Goal: Task Accomplishment & Management: Use online tool/utility

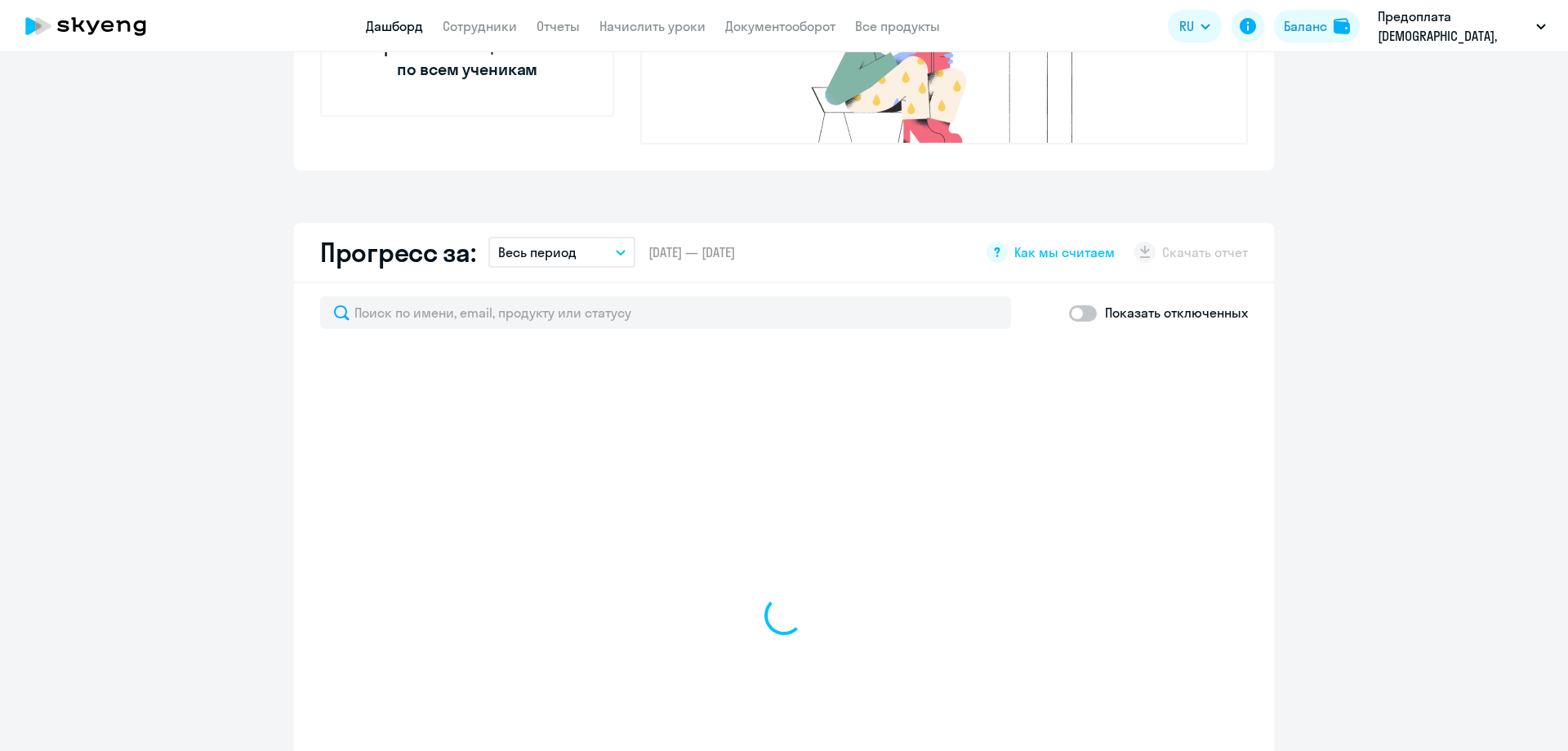
scroll to position [980, 0]
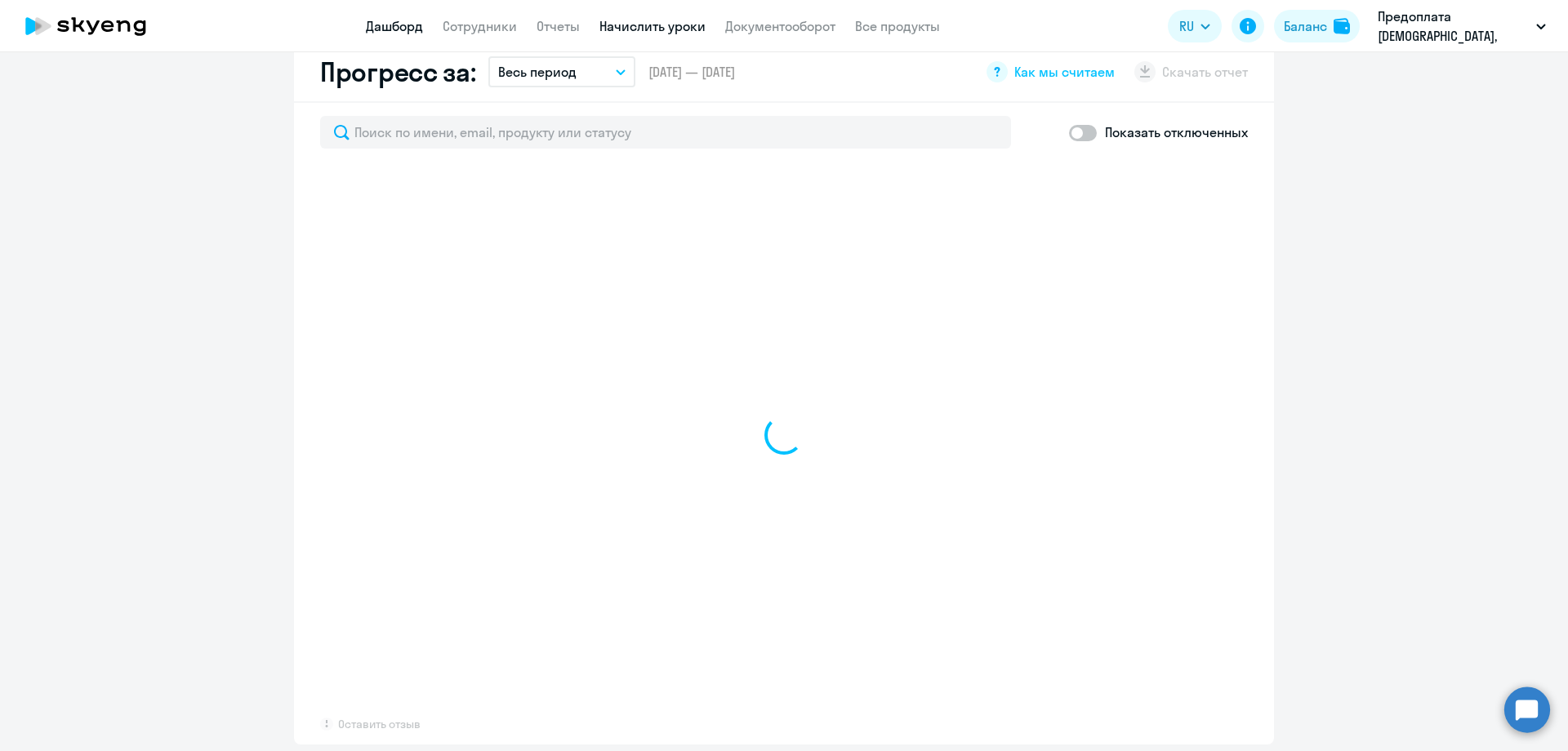
click at [609, 21] on link "Начислить уроки" at bounding box center [652, 26] width 106 height 16
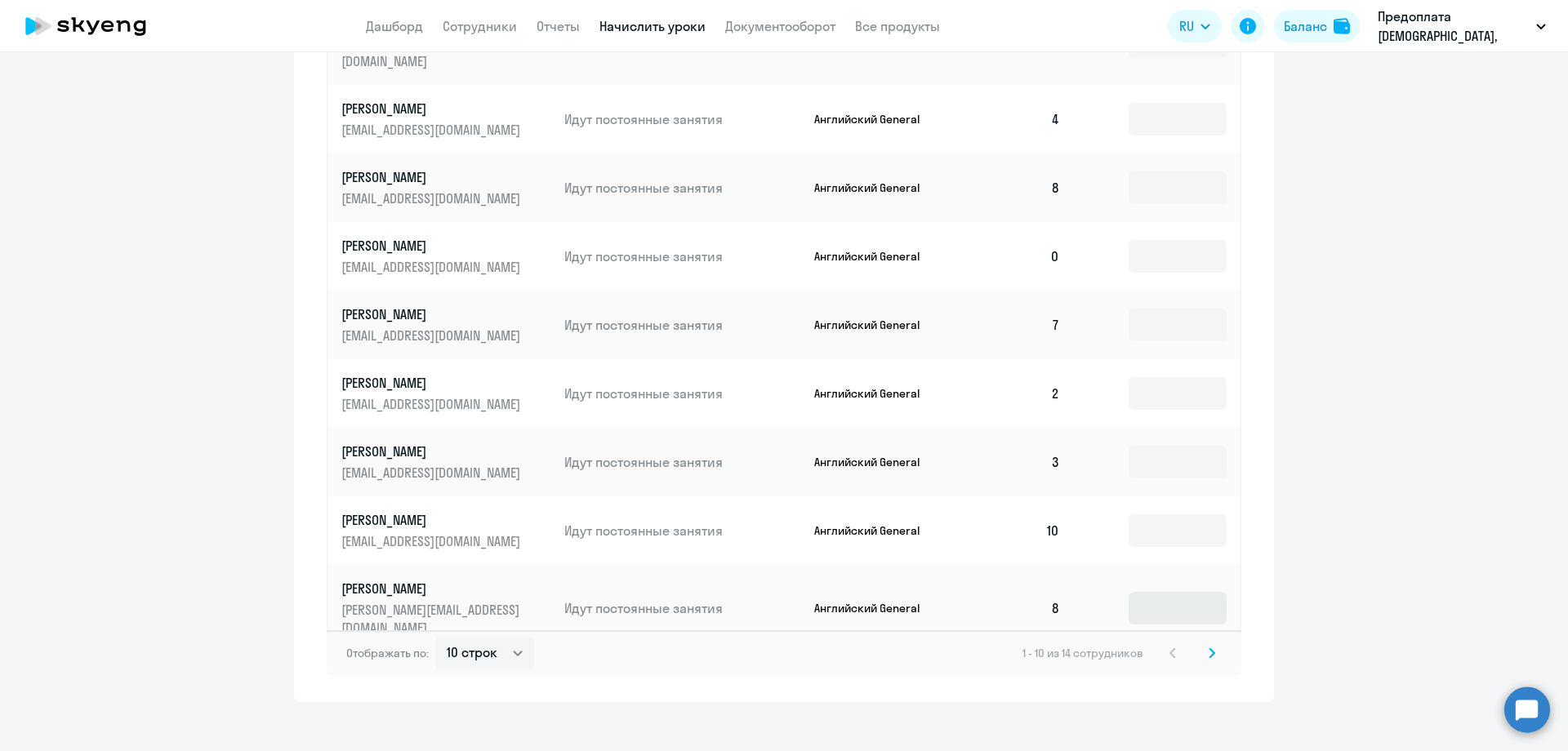
scroll to position [907, 0]
select select "30"
click at [436, 635] on select "10 строк 30 строк 50 строк" at bounding box center [485, 651] width 99 height 33
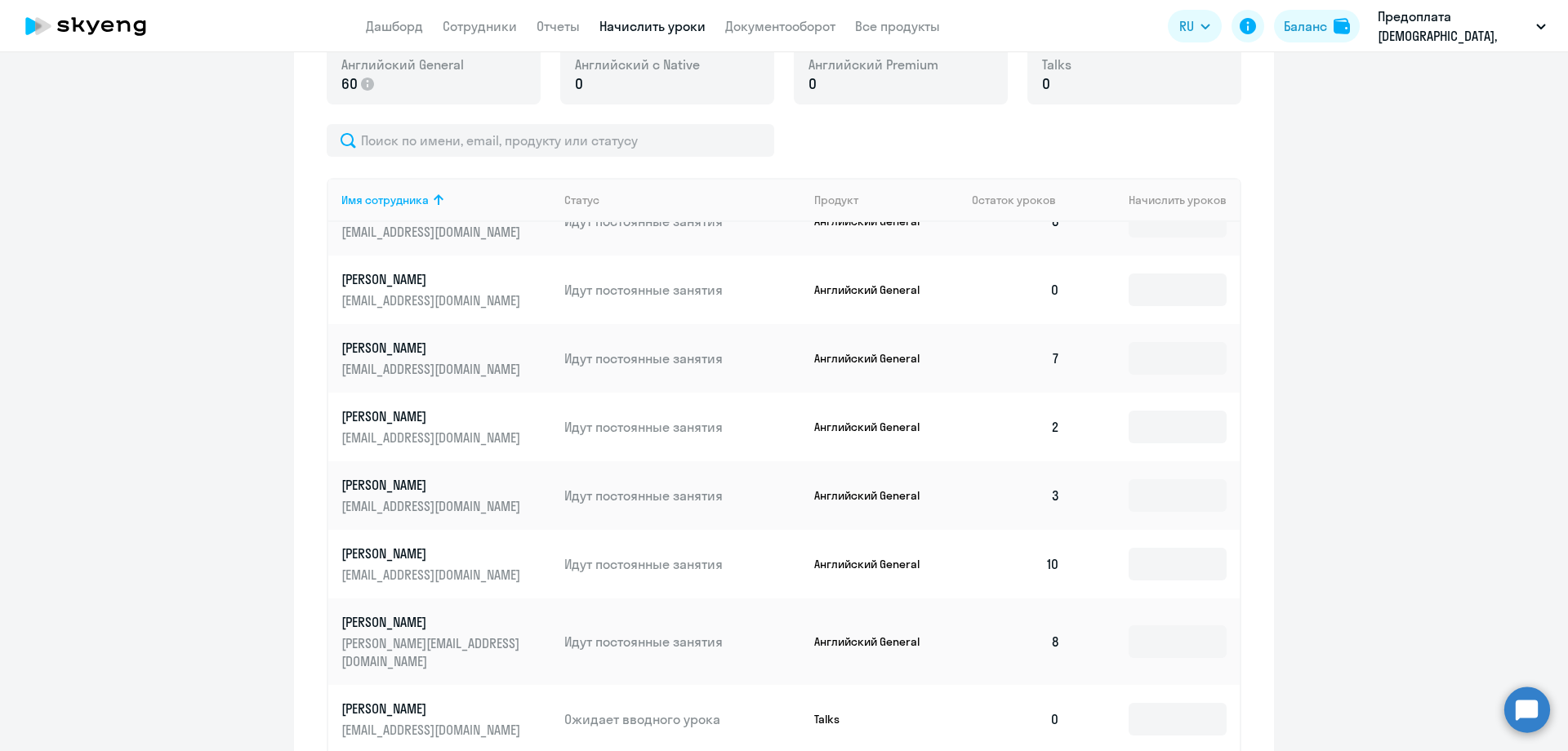
scroll to position [260, 0]
click at [1129, 702] on input at bounding box center [1178, 718] width 98 height 33
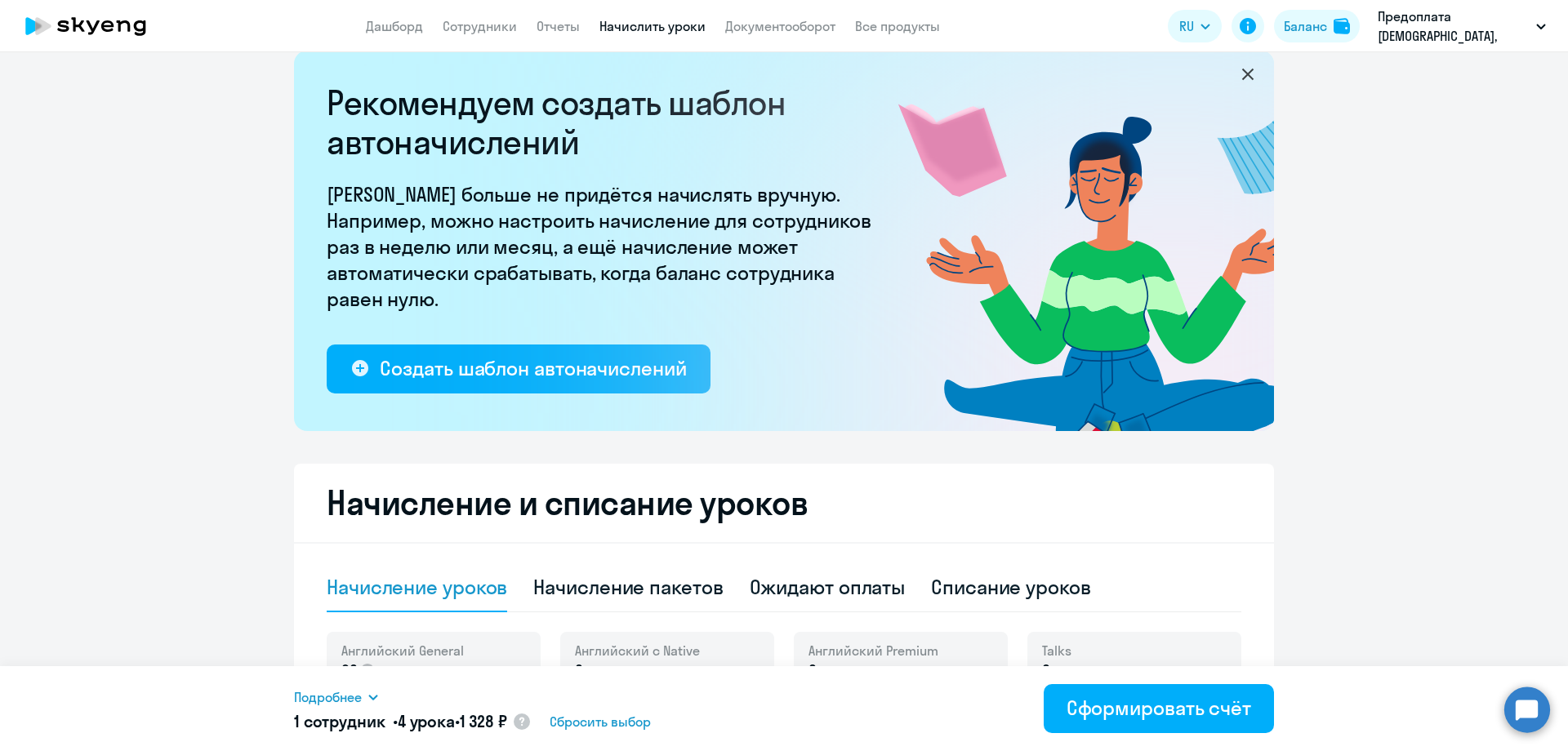
scroll to position [0, 0]
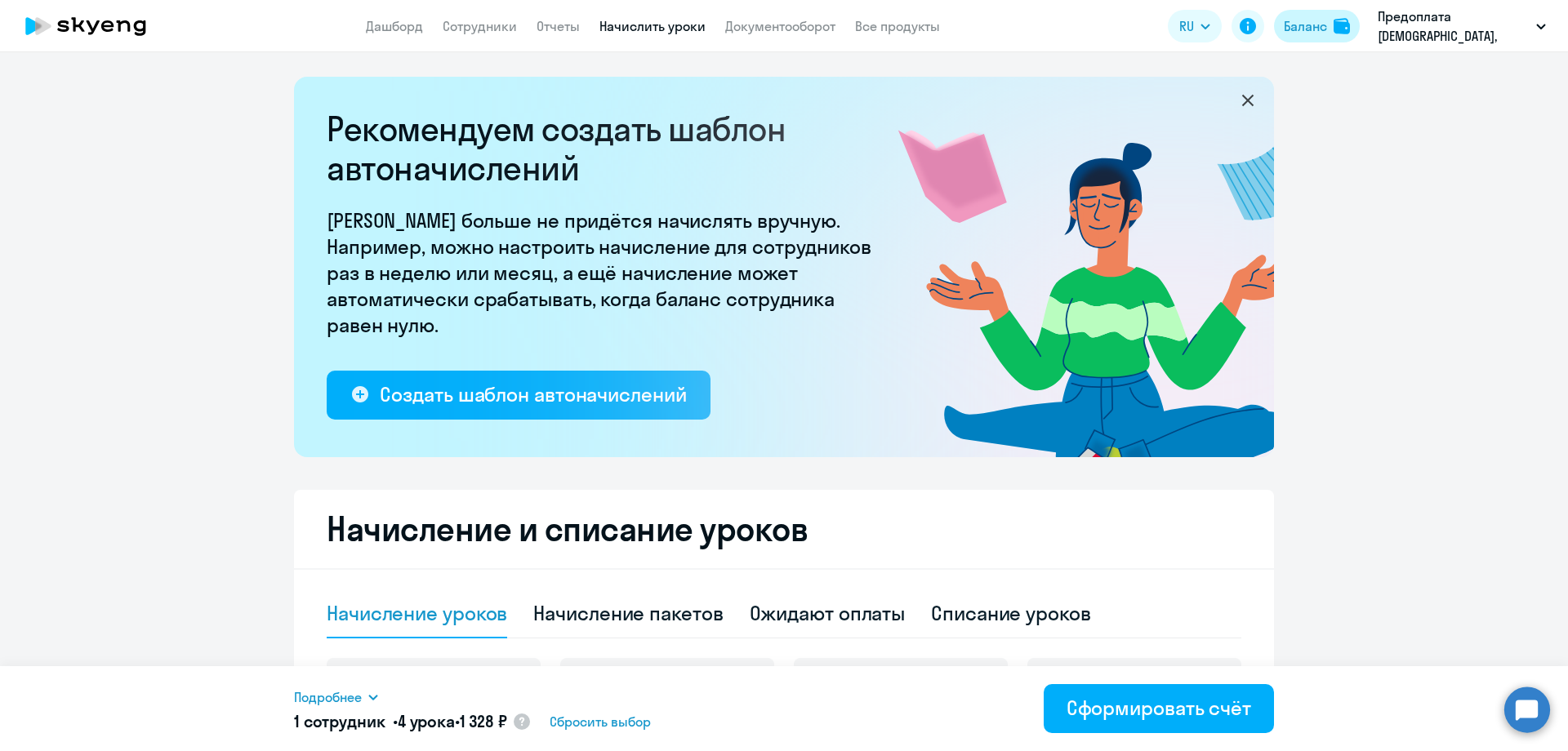
type input "4"
click at [1322, 26] on div "Баланс" at bounding box center [1306, 26] width 44 height 20
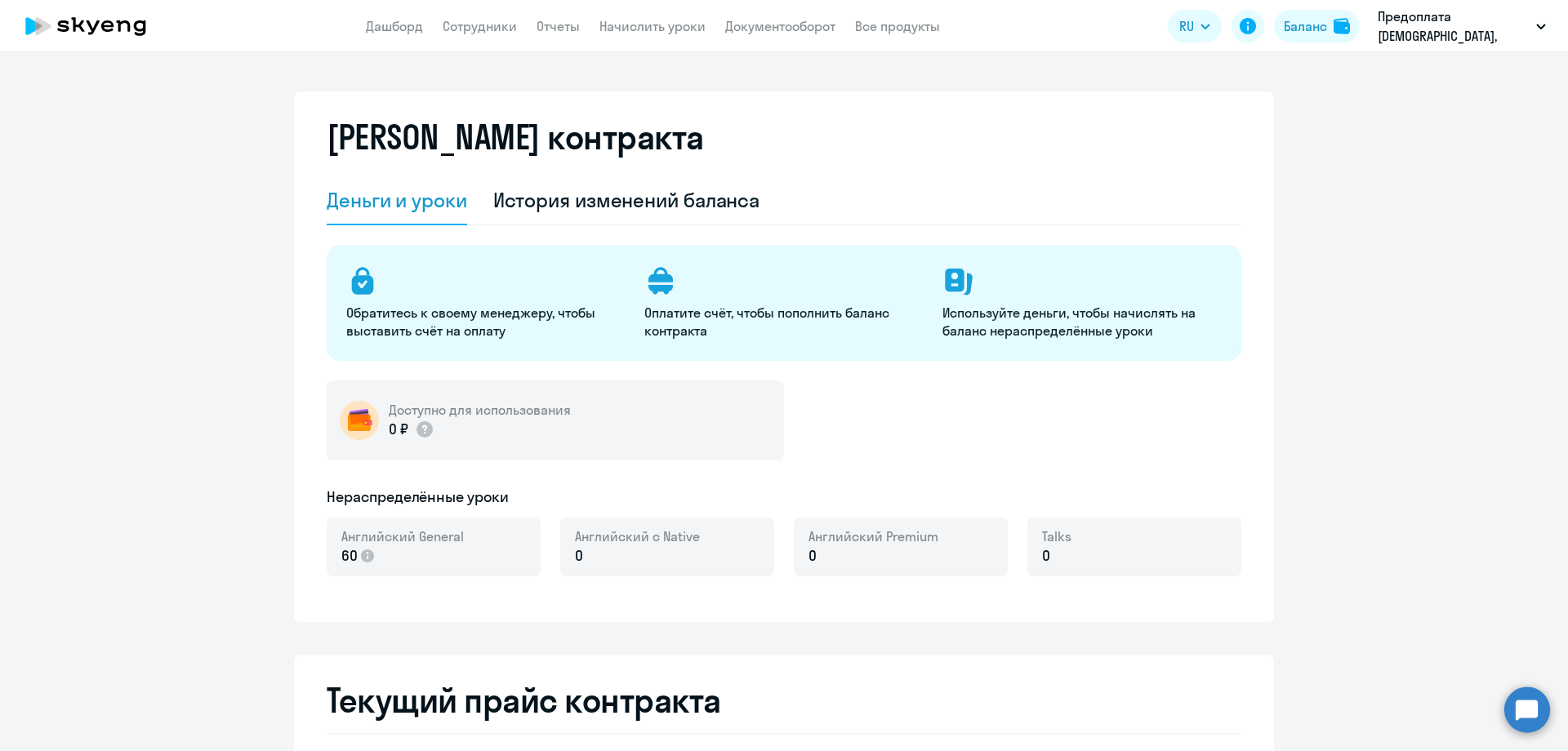
select select "english_adult_not_native_speaker"
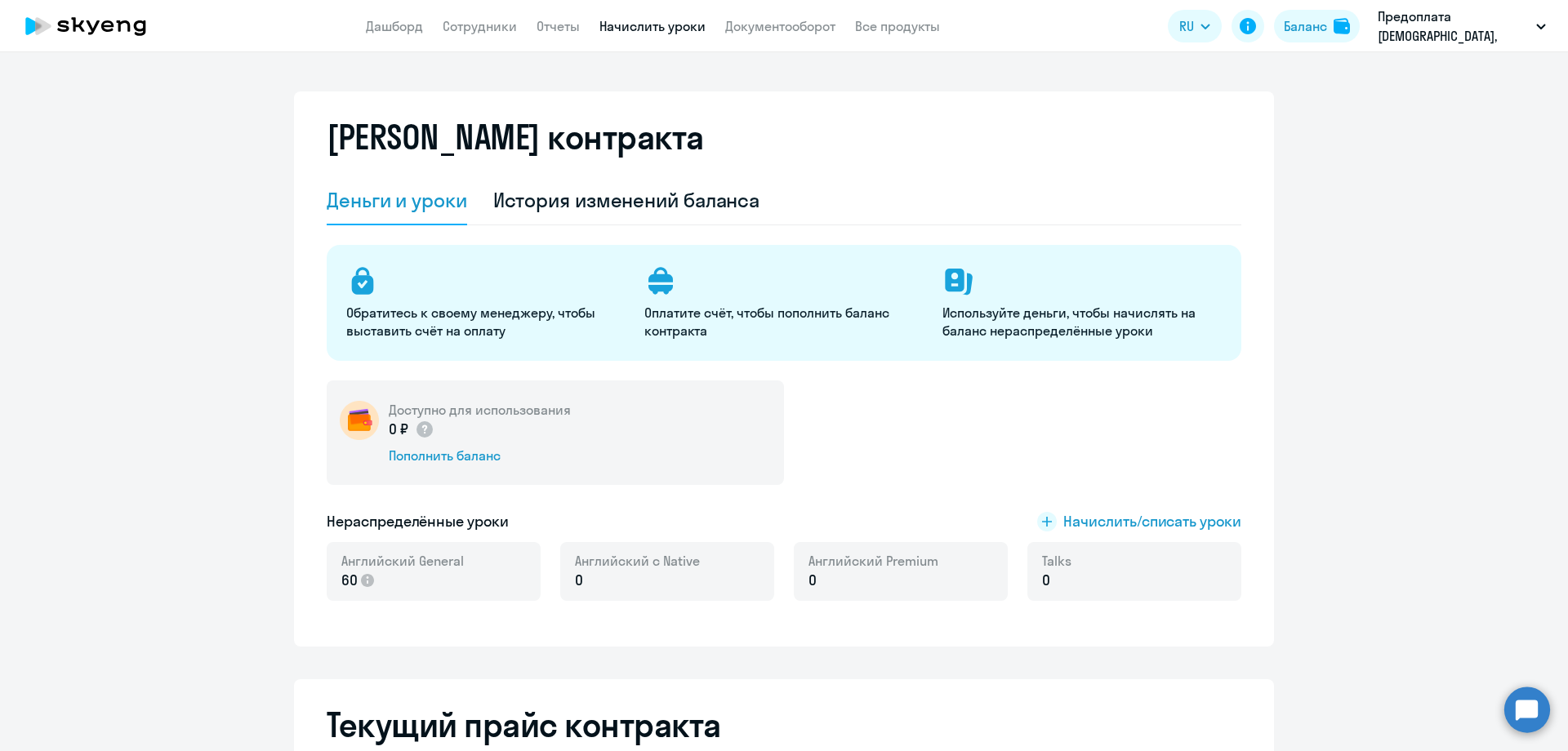
click at [648, 19] on link "Начислить уроки" at bounding box center [652, 26] width 106 height 16
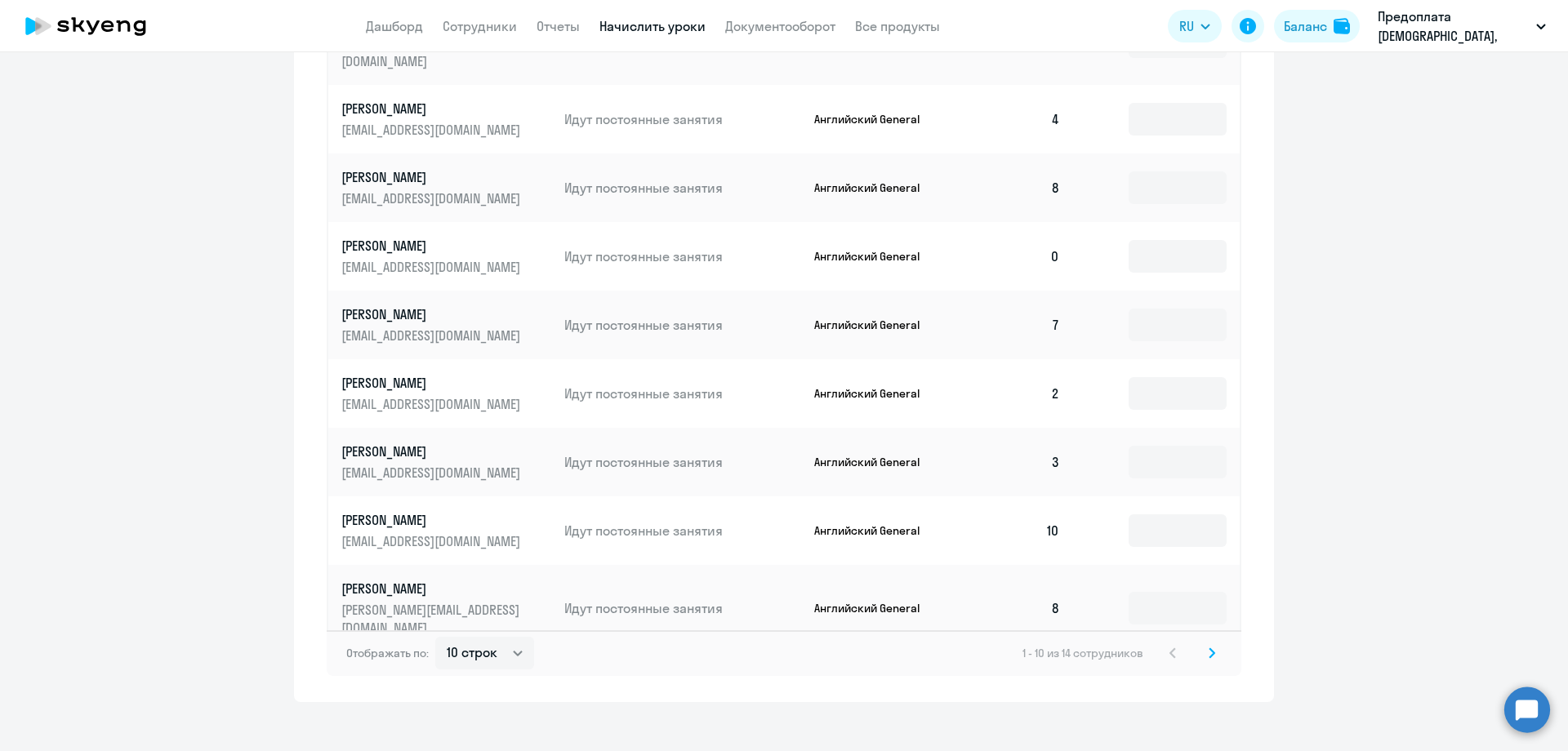
scroll to position [907, 0]
select select "30"
click at [436, 635] on select "10 строк 30 строк 50 строк" at bounding box center [485, 651] width 99 height 33
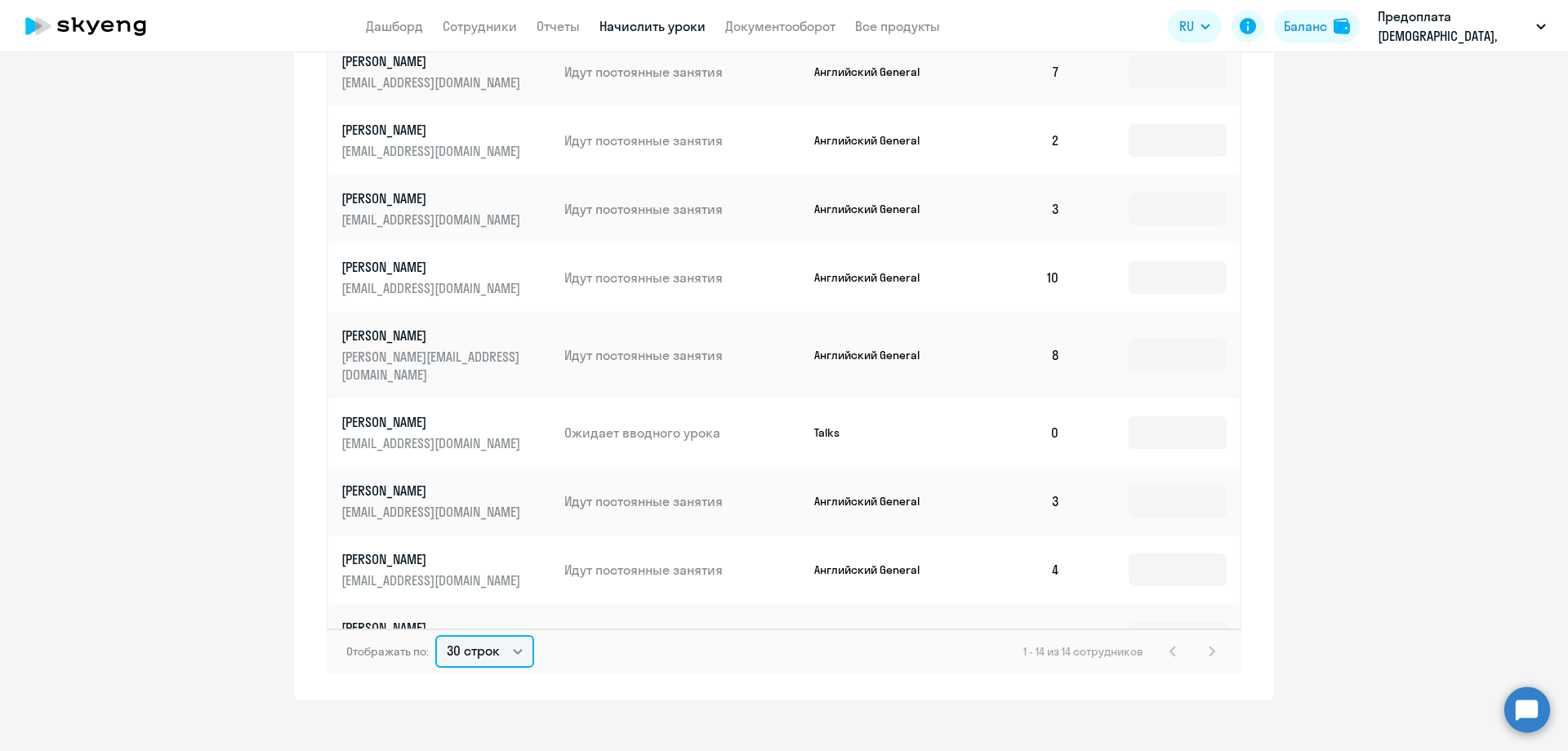
scroll to position [260, 0]
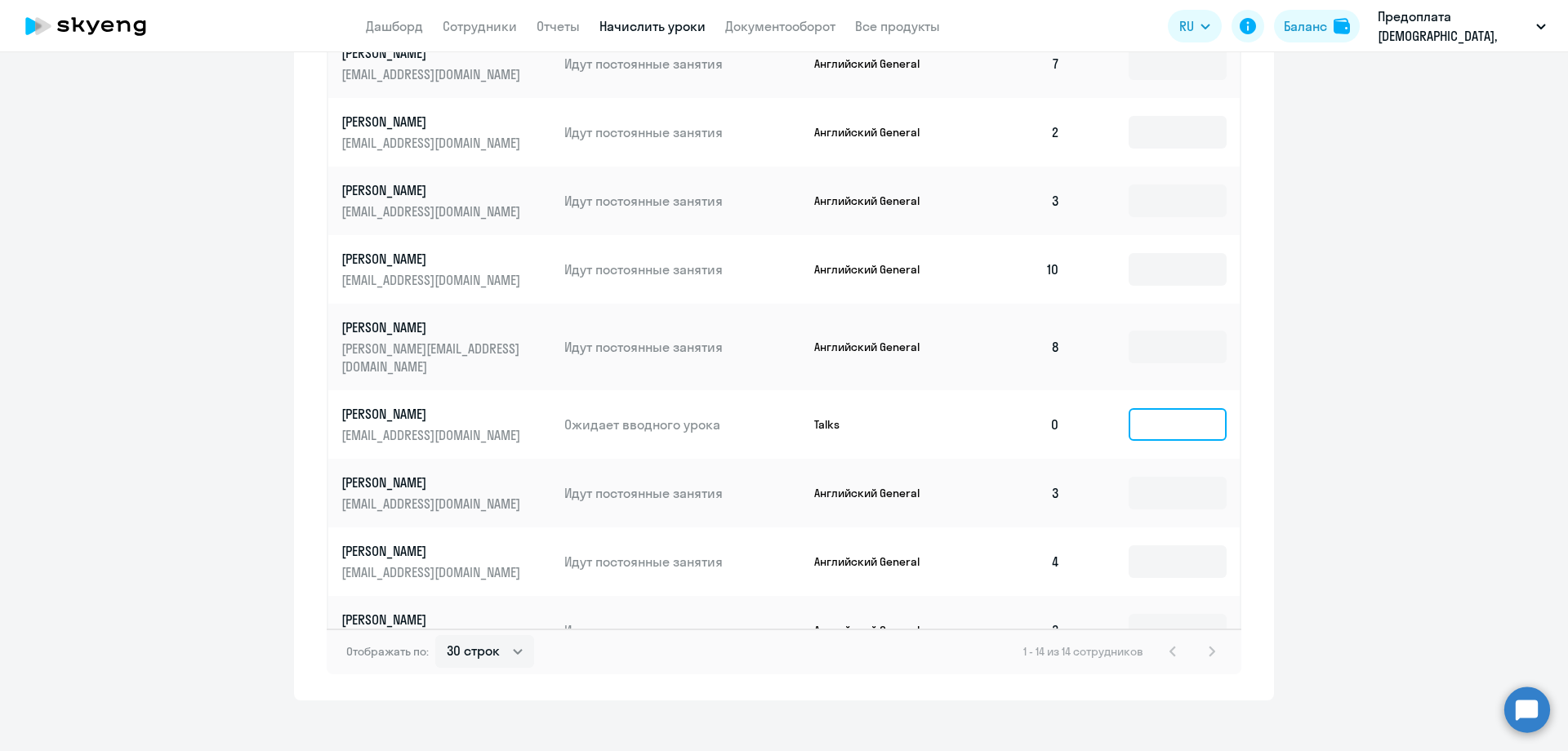
click at [1129, 409] on input at bounding box center [1178, 425] width 98 height 33
type input "4"
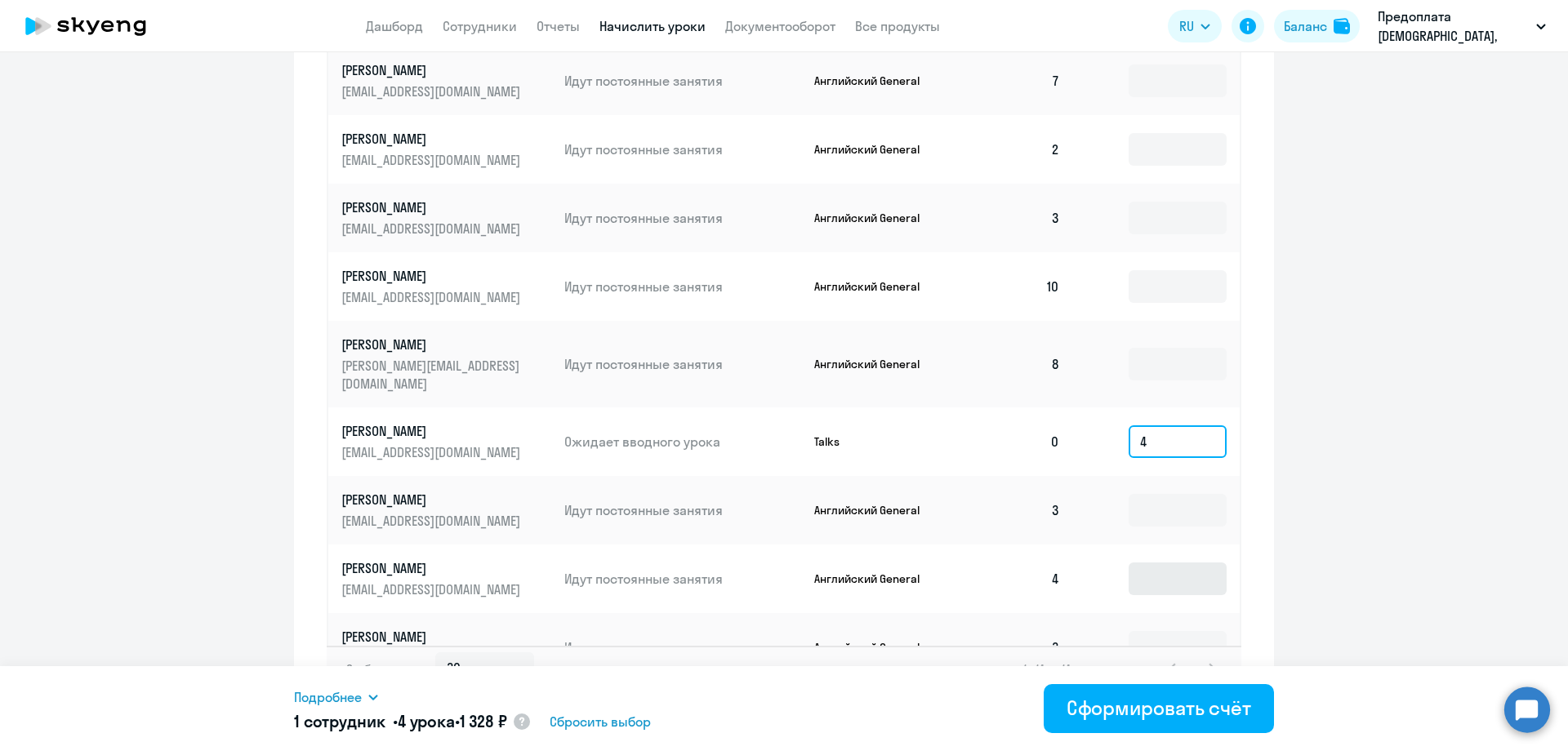
scroll to position [921, 0]
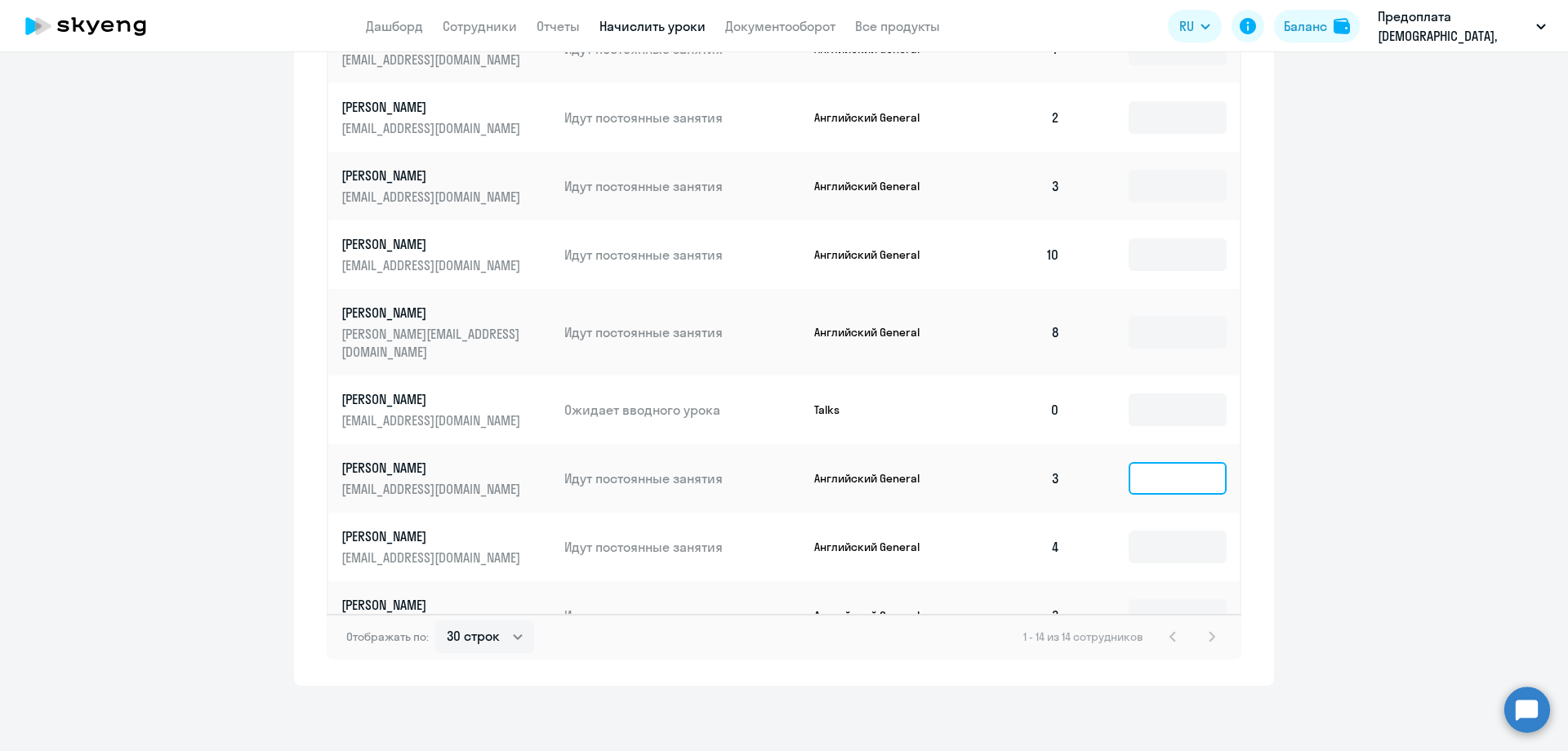
click at [1138, 462] on input at bounding box center [1178, 478] width 98 height 33
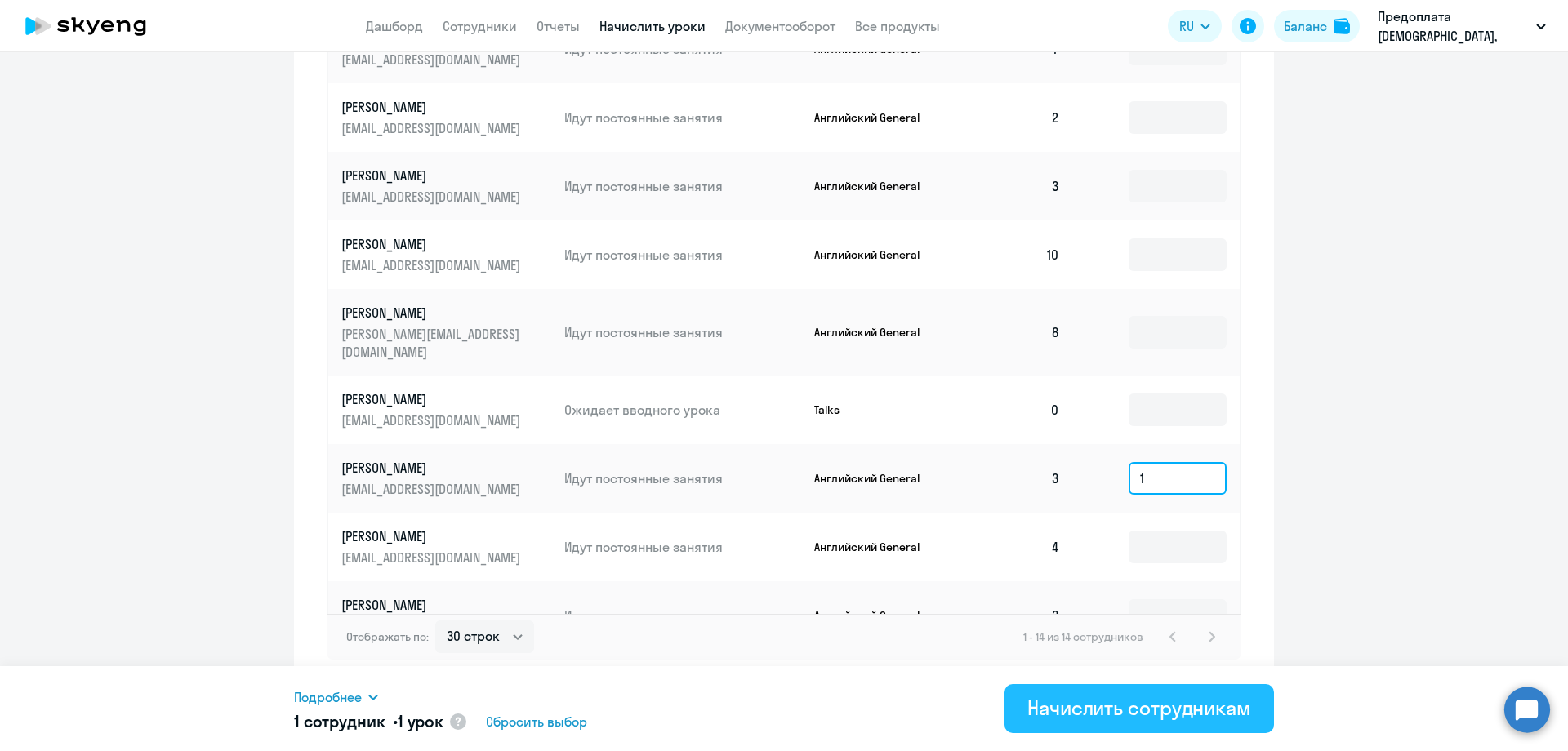
type input "1"
click at [1107, 712] on div "Начислить сотрудникам" at bounding box center [1139, 707] width 224 height 26
